Goal: Task Accomplishment & Management: Manage account settings

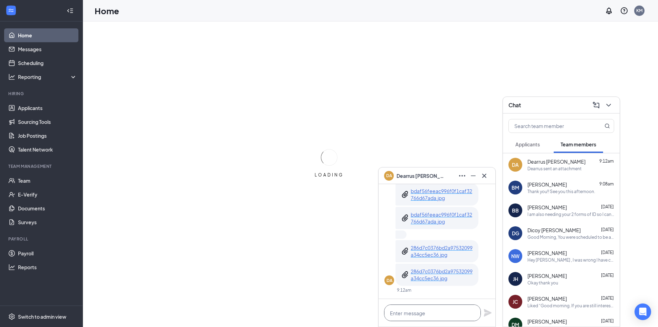
click at [451, 311] on textarea at bounding box center [432, 312] width 97 height 17
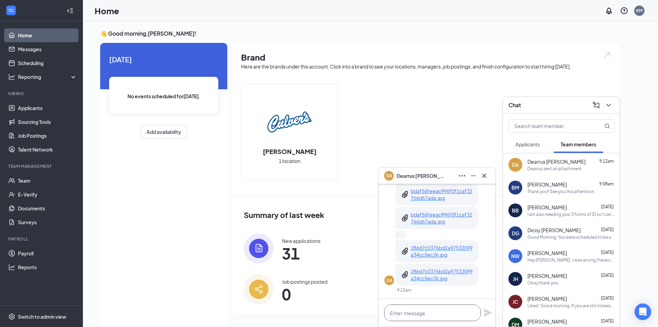
click at [443, 310] on textarea at bounding box center [432, 312] width 97 height 17
type textarea "I"
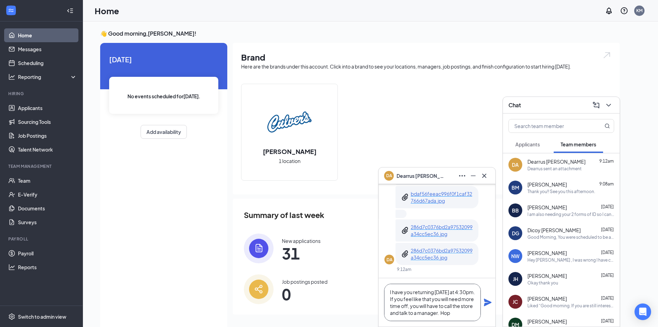
scroll to position [7, 0]
type textarea "I have you returning [DATE] at 4:30pm. If you feel like that you will need more…"
click at [488, 301] on icon "Plane" at bounding box center [488, 302] width 8 height 8
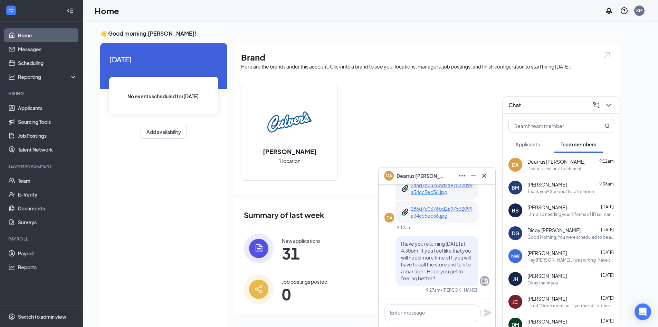
scroll to position [0, 0]
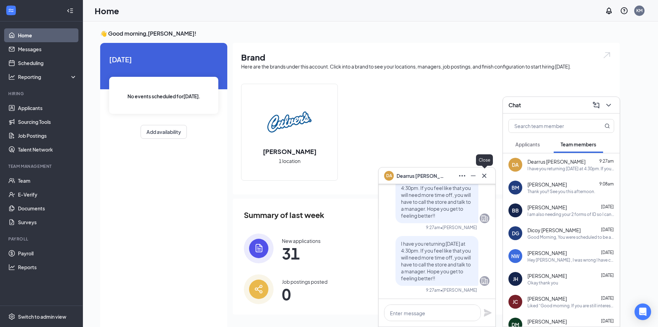
click at [489, 178] on button at bounding box center [484, 175] width 11 height 11
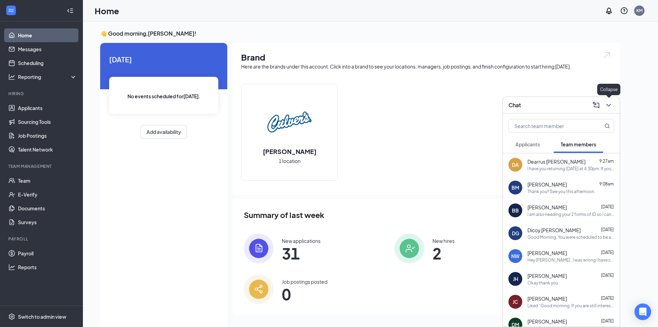
click at [618, 101] on div "Chat" at bounding box center [561, 105] width 117 height 17
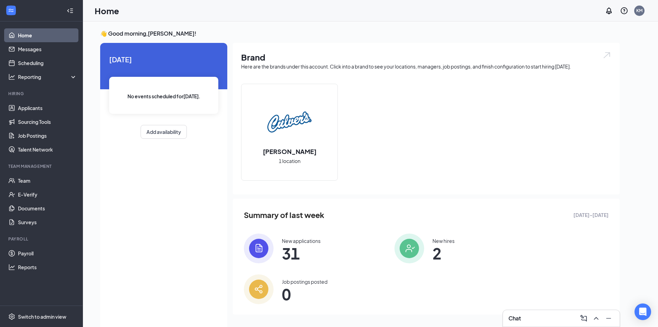
click at [542, 313] on div "Chat" at bounding box center [561, 318] width 117 height 17
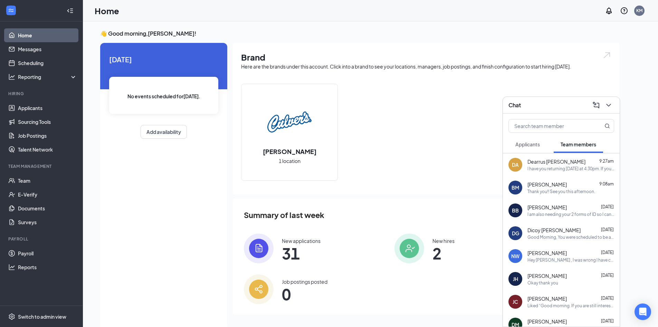
click at [542, 213] on div "I am also needing your 2 forms of ID so I can complete the I9 form." at bounding box center [571, 214] width 87 height 6
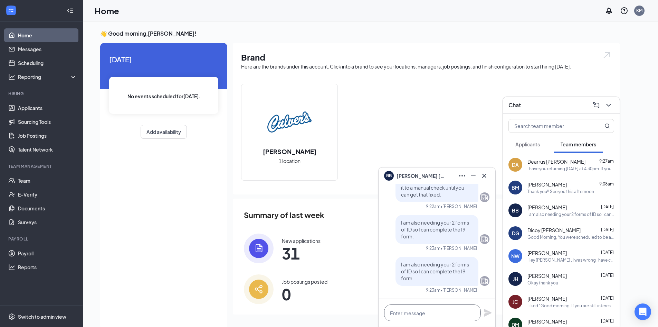
click at [429, 314] on textarea at bounding box center [432, 312] width 97 height 17
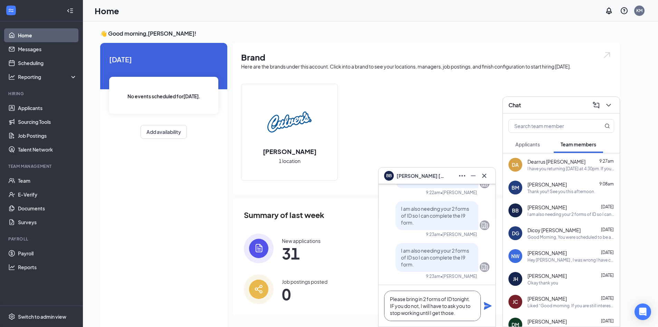
type textarea "Please bring in 2 forms of ID tonight. IF you do not, I will have to ask you to…"
click at [486, 305] on icon "Plane" at bounding box center [488, 305] width 8 height 8
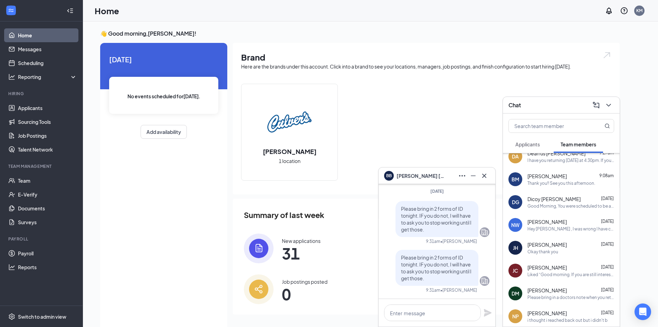
scroll to position [69, 0]
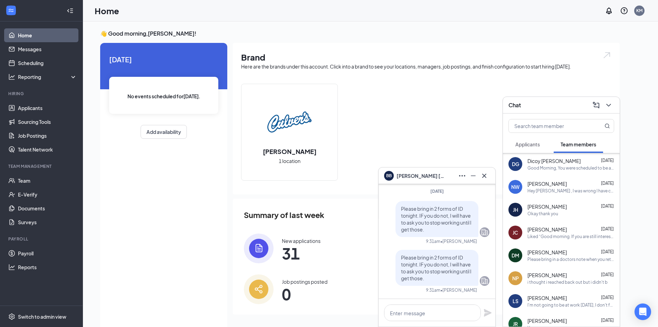
click at [548, 254] on span "[PERSON_NAME]" at bounding box center [547, 251] width 39 height 7
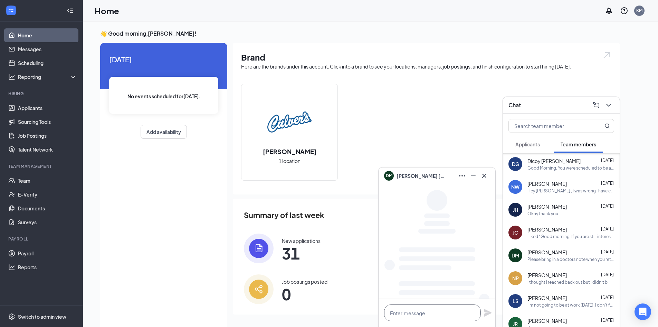
click at [442, 312] on textarea at bounding box center [432, 312] width 97 height 17
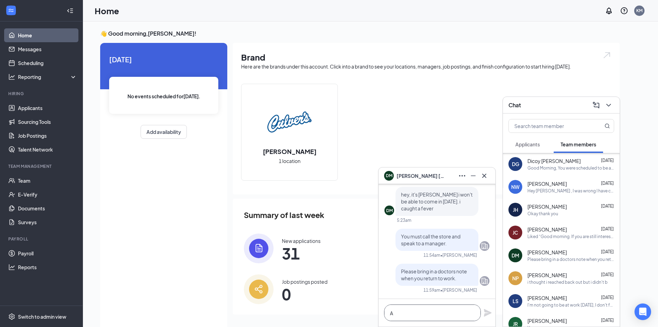
scroll to position [0, 0]
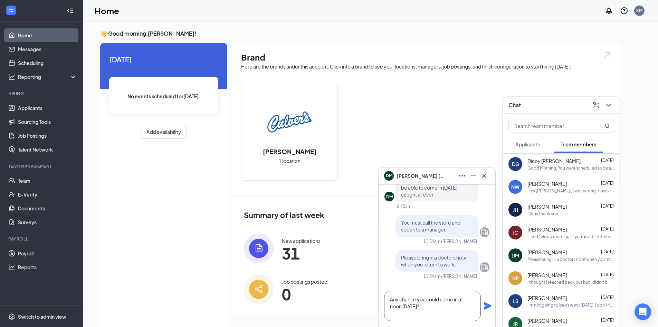
type textarea "Any chance you could come in at noon [DATE]?"
click at [488, 305] on icon "Plane" at bounding box center [488, 306] width 8 height 8
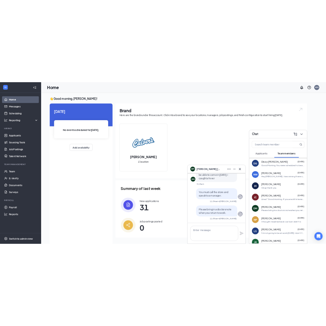
scroll to position [0, 0]
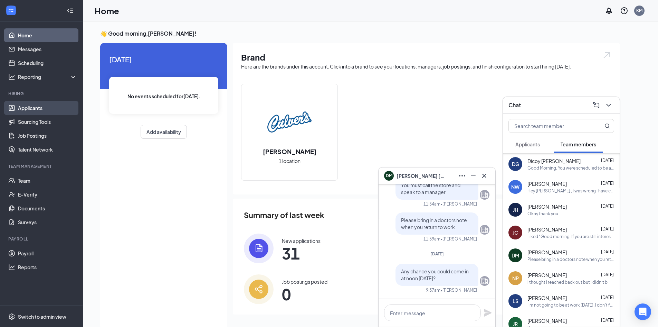
click at [33, 111] on link "Applicants" at bounding box center [47, 108] width 59 height 14
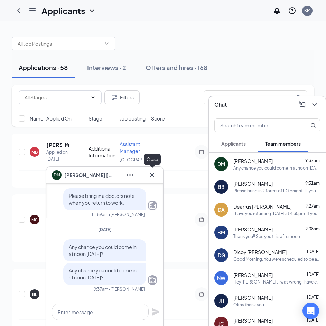
click at [150, 175] on icon "Cross" at bounding box center [152, 175] width 8 height 8
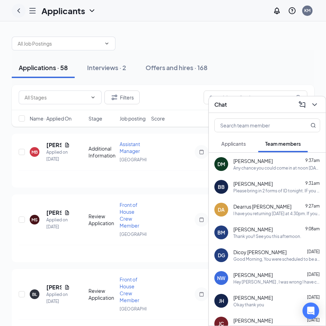
click at [19, 7] on icon "ChevronLeft" at bounding box center [19, 11] width 8 height 8
click at [92, 10] on icon "ChevronDown" at bounding box center [92, 11] width 8 height 8
click at [12, 10] on div at bounding box center [19, 11] width 14 height 14
click at [18, 9] on icon "ChevronLeft" at bounding box center [19, 11] width 8 height 8
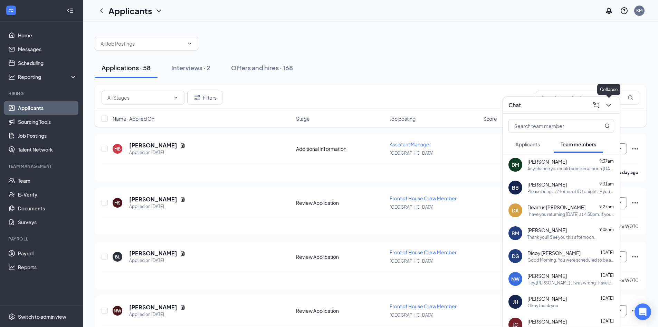
click at [612, 107] on icon "ChevronDown" at bounding box center [609, 105] width 8 height 8
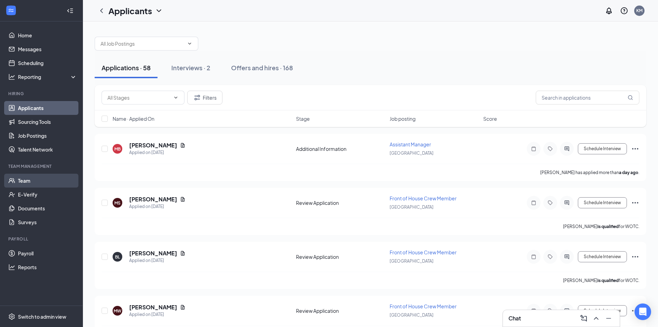
click at [32, 182] on link "Team" at bounding box center [47, 180] width 59 height 14
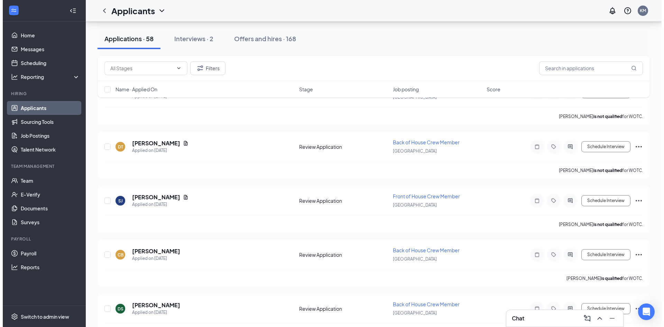
scroll to position [484, 0]
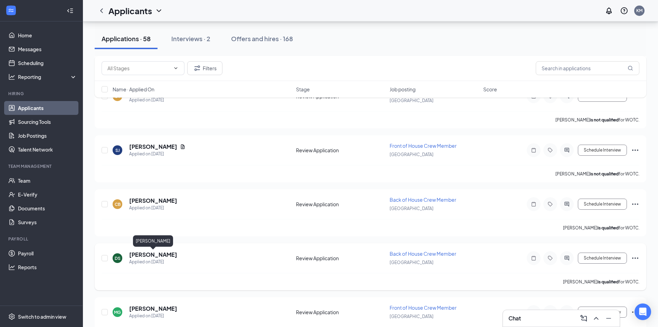
click at [149, 252] on h5 "Daishawn Sydnor" at bounding box center [153, 255] width 48 height 8
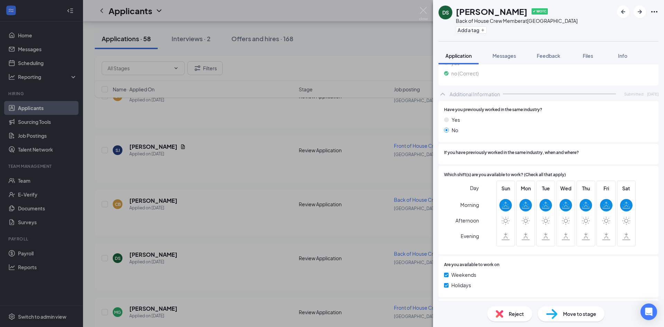
scroll to position [311, 0]
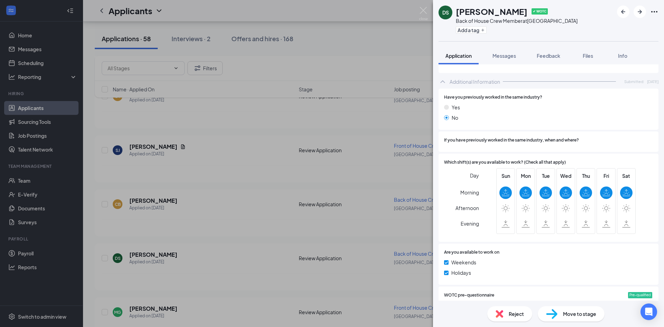
click at [581, 315] on span "Move to stage" at bounding box center [579, 314] width 33 height 8
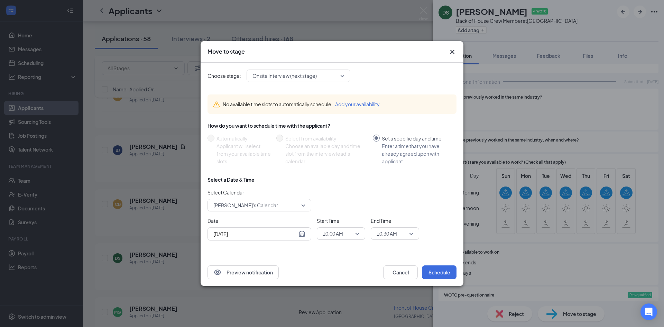
click at [304, 235] on div "Aug 27, 2025" at bounding box center [259, 234] width 92 height 8
type input "Aug 28, 2025"
click at [268, 205] on div "28" at bounding box center [267, 207] width 8 height 8
click at [359, 233] on div "10:00 AM" at bounding box center [341, 233] width 48 height 12
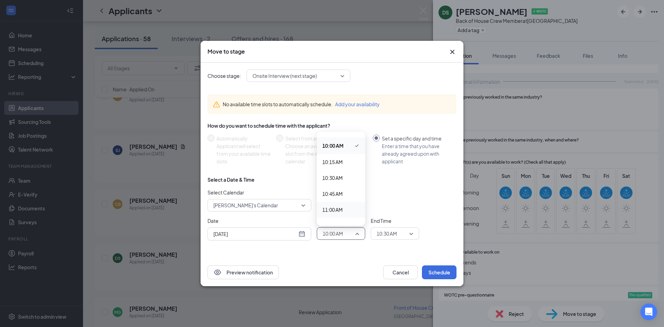
click at [335, 210] on span "11:00 AM" at bounding box center [332, 210] width 20 height 8
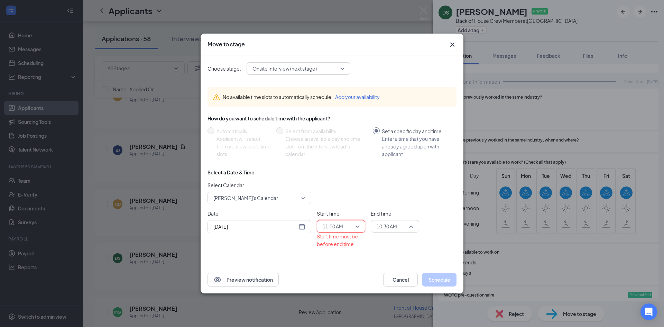
click at [412, 226] on span "10:30 AM" at bounding box center [394, 226] width 37 height 10
click at [390, 204] on span "11:30 AM" at bounding box center [386, 202] width 20 height 8
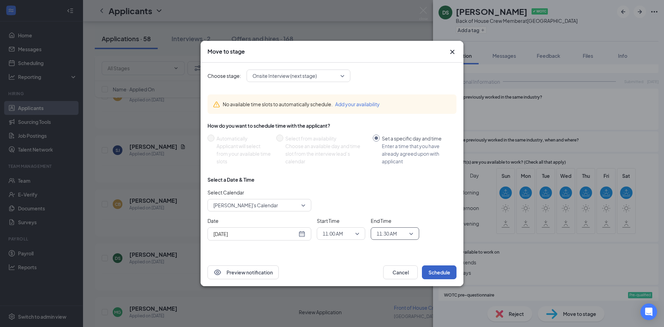
click at [439, 269] on button "Schedule" at bounding box center [439, 272] width 35 height 14
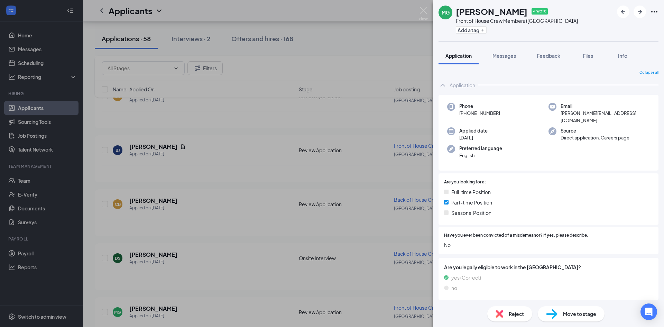
click at [425, 10] on img at bounding box center [423, 13] width 9 height 13
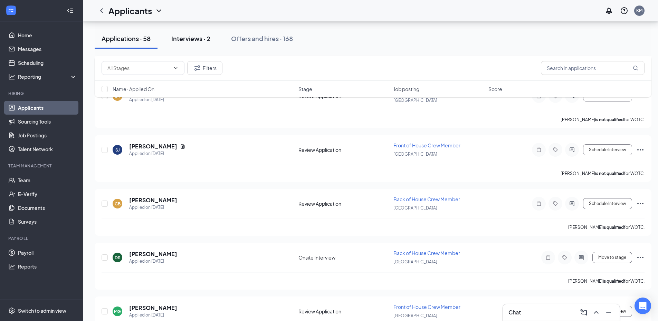
click at [197, 40] on div "Interviews · 2" at bounding box center [190, 38] width 39 height 9
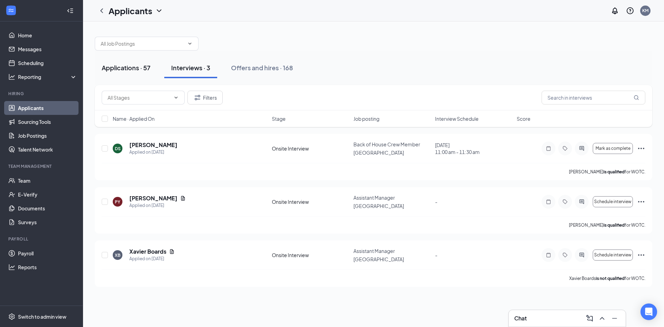
click at [126, 68] on div "Applications · 57" at bounding box center [126, 67] width 49 height 9
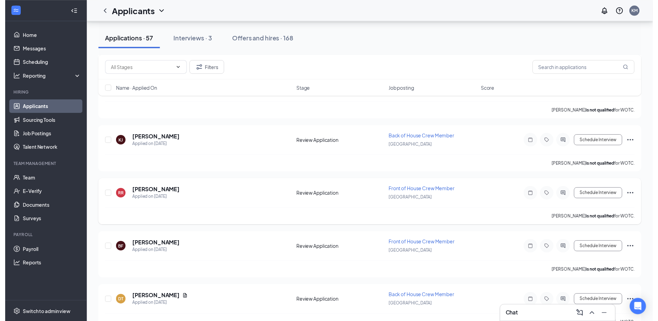
scroll to position [276, 0]
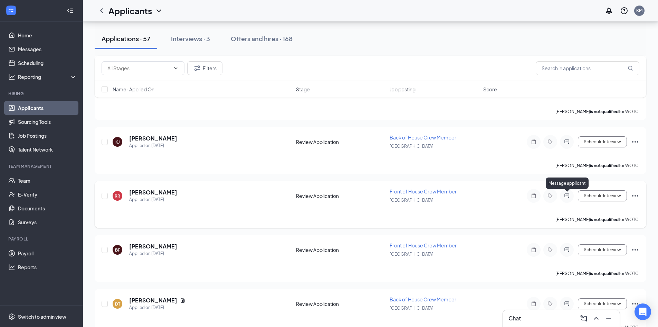
click at [569, 194] on icon "ActiveChat" at bounding box center [567, 195] width 4 height 4
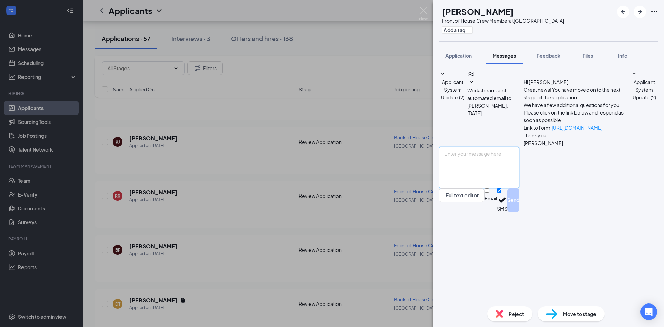
drag, startPoint x: 478, startPoint y: 252, endPoint x: 464, endPoint y: 261, distance: 17.0
click at [473, 188] on textarea at bounding box center [478, 167] width 81 height 41
type textarea "I"
click at [472, 188] on textarea "Hi Ruth. Can you come in for an interview tomorrow morning at 11:30am?" at bounding box center [478, 167] width 81 height 41
click at [473, 188] on textarea "Hi Ruth.My Name is KIm, and I am the hiring manager at Culver's Can you come in…" at bounding box center [478, 167] width 81 height 41
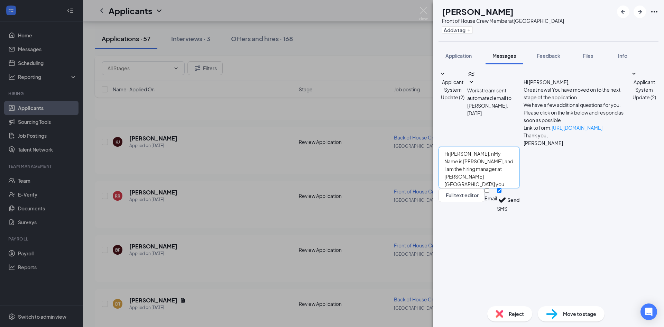
click at [506, 188] on textarea "Hi Ruth. nMy Name is KIm, and I am the hiring manager at Culver's Can you come …" at bounding box center [478, 167] width 81 height 41
click at [476, 188] on textarea "Hi Ruth. nMy Name is Kim, and I am the hiring manager at Culver's Can you come …" at bounding box center [478, 167] width 81 height 41
type textarea "Hi Ruth. My Name is Kim, and I am the hiring manager at Culver's Can you come i…"
click at [519, 212] on button "Send" at bounding box center [513, 200] width 12 height 24
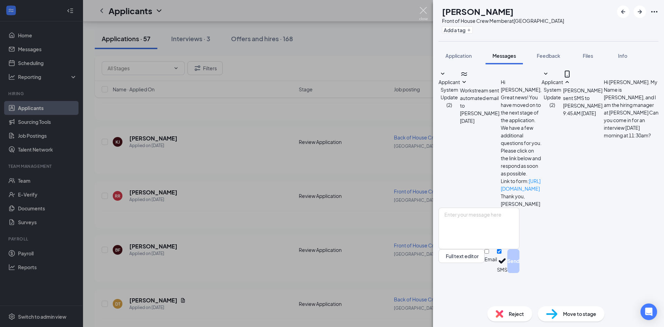
click at [426, 9] on img at bounding box center [423, 13] width 9 height 13
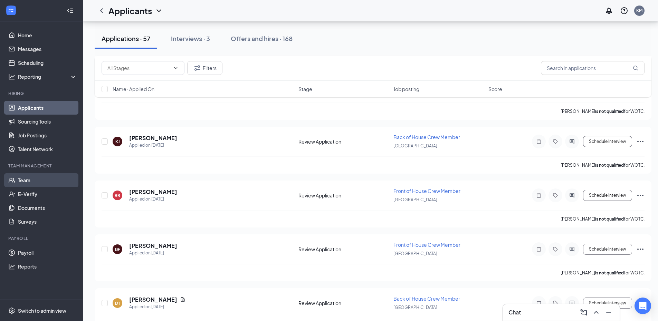
click at [27, 180] on link "Team" at bounding box center [47, 180] width 59 height 14
